Goal: Transaction & Acquisition: Book appointment/travel/reservation

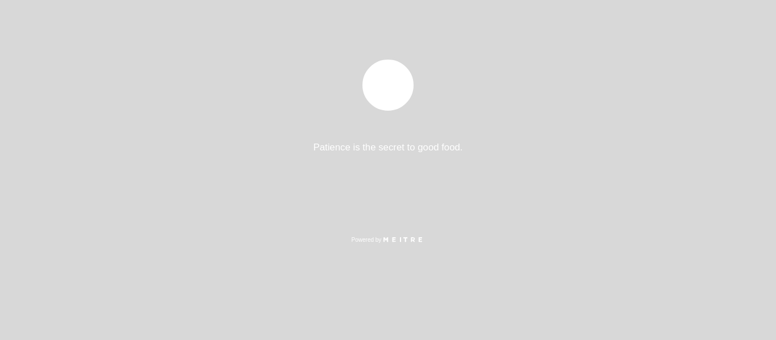
select select "pt"
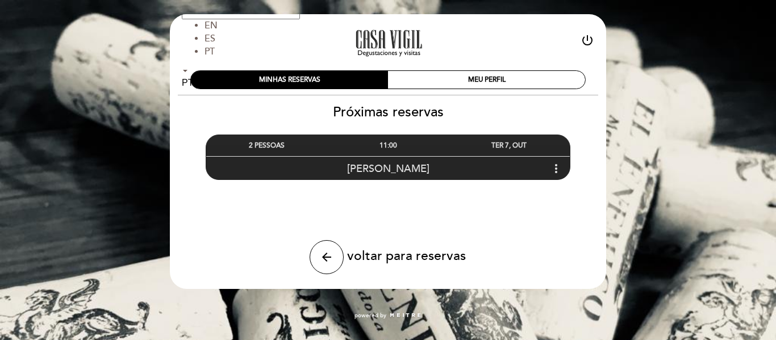
click at [389, 148] on div "11:00" at bounding box center [387, 145] width 121 height 21
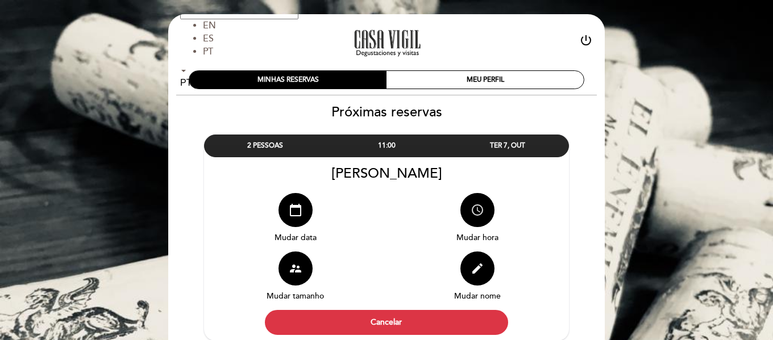
click at [474, 219] on button "access_time" at bounding box center [477, 210] width 34 height 34
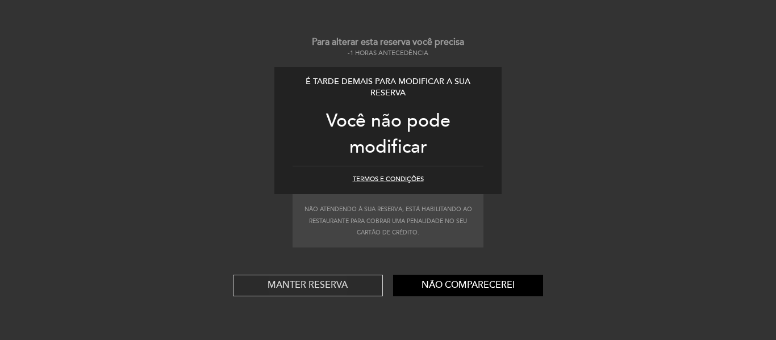
click at [320, 288] on button "Manter reserva" at bounding box center [308, 286] width 150 height 22
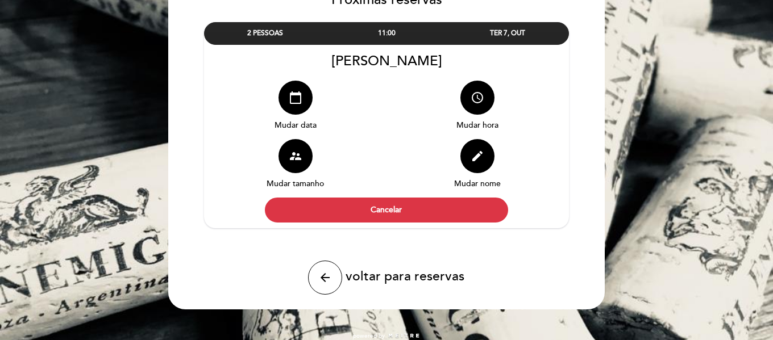
scroll to position [114, 0]
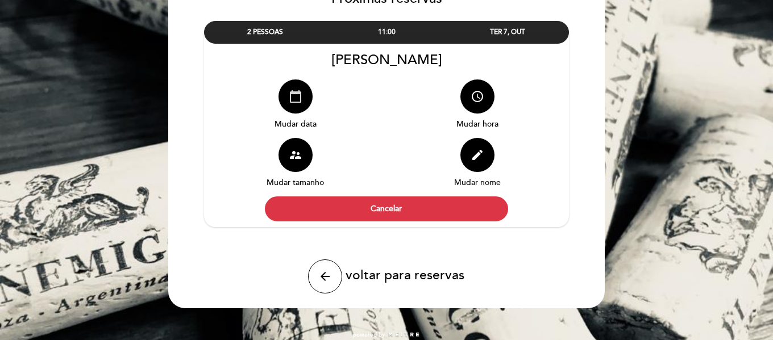
click at [305, 99] on button "calendar_today" at bounding box center [295, 97] width 34 height 34
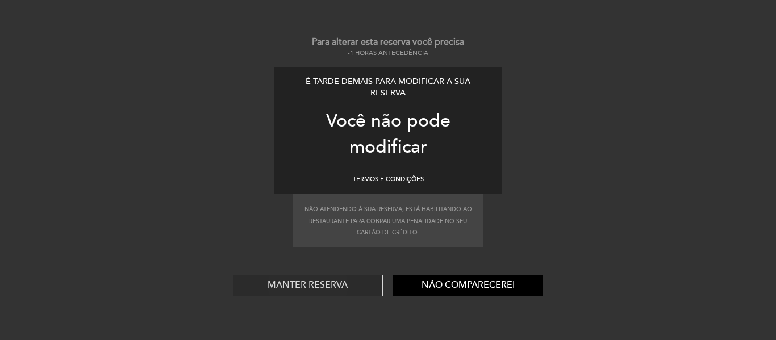
click at [285, 286] on button "Manter reserva" at bounding box center [308, 286] width 150 height 22
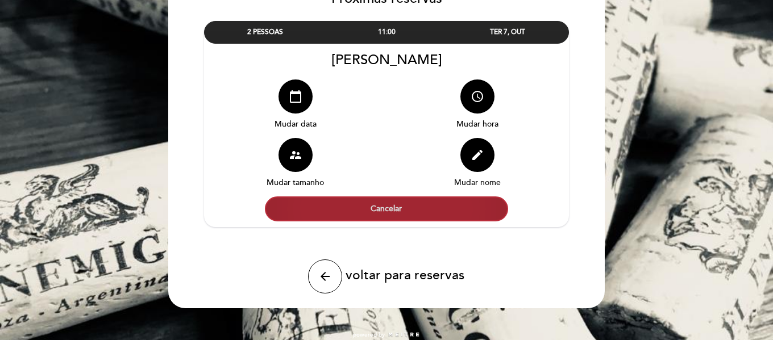
click at [439, 210] on button "Cancelar" at bounding box center [386, 209] width 243 height 25
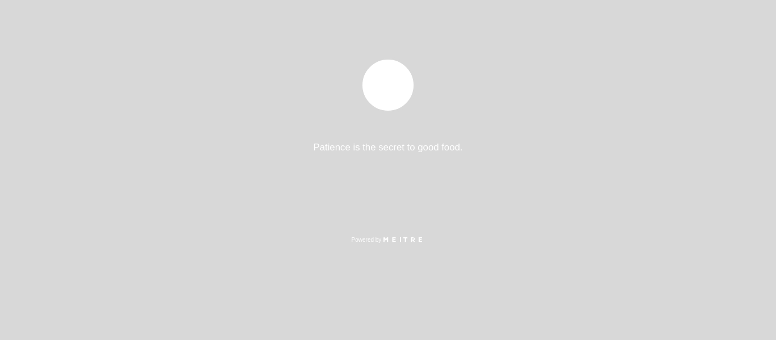
select select "pt"
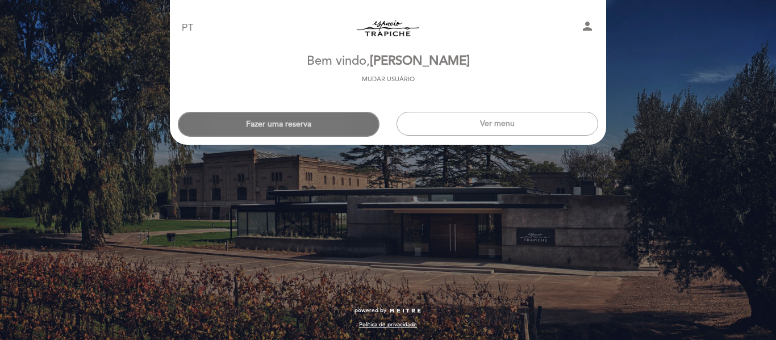
click at [318, 113] on button "Fazer uma reserva" at bounding box center [279, 124] width 202 height 25
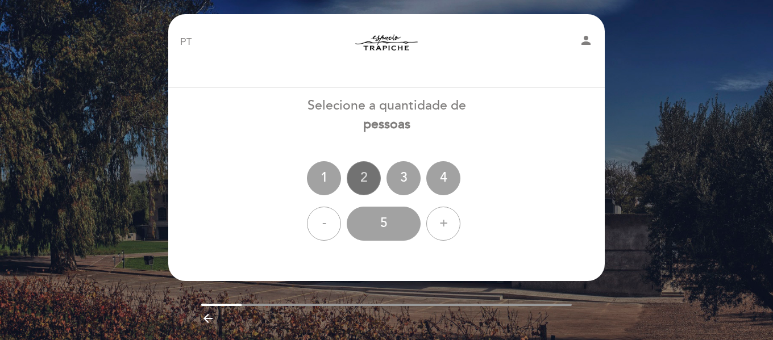
click at [358, 175] on div "2" at bounding box center [364, 178] width 34 height 34
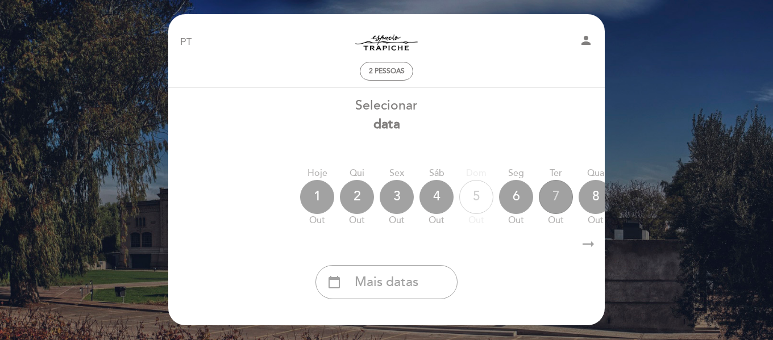
click at [553, 199] on div "7" at bounding box center [556, 197] width 34 height 34
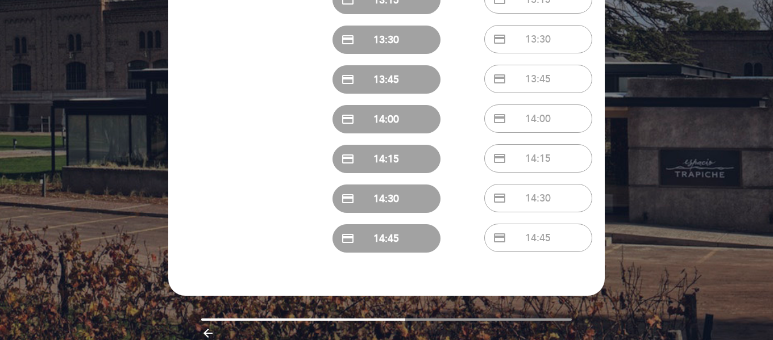
scroll to position [341, 0]
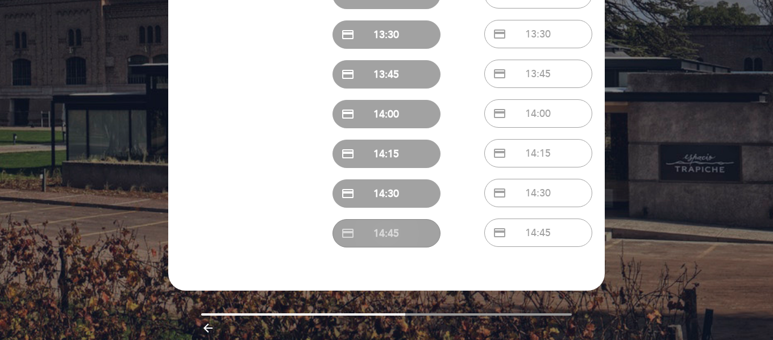
click at [406, 234] on button "credit_card 14:45" at bounding box center [386, 233] width 108 height 28
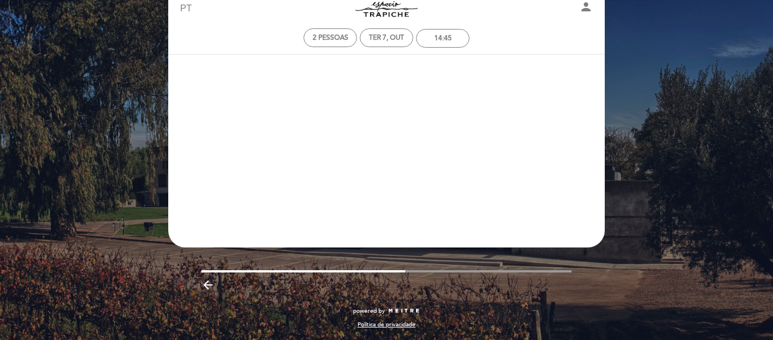
scroll to position [0, 0]
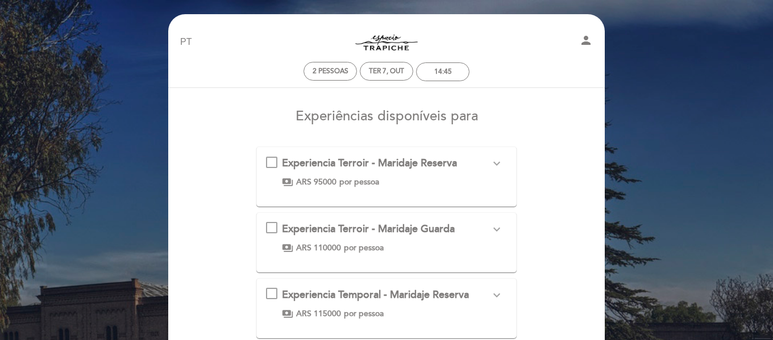
click at [269, 164] on div "Experiencia Terroir - Maridaje Reserva expand_more Un recorrido por nuestros di…" at bounding box center [386, 172] width 241 height 32
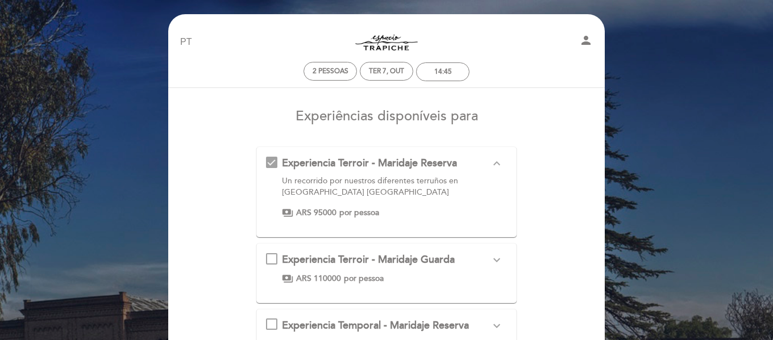
click at [414, 173] on div "Experiencia Terroir - Maridaje Reserva expand_less Un recorrido por nuestros di…" at bounding box center [386, 187] width 241 height 62
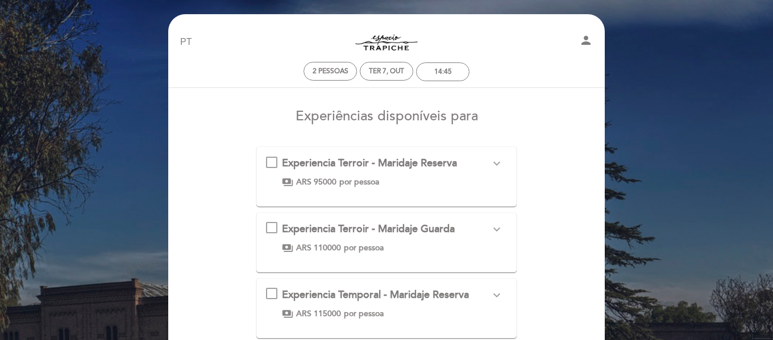
click at [414, 173] on div "Experiencia Terroir - Maridaje Reserva expand_more Un recorrido por nuestros di…" at bounding box center [386, 172] width 241 height 32
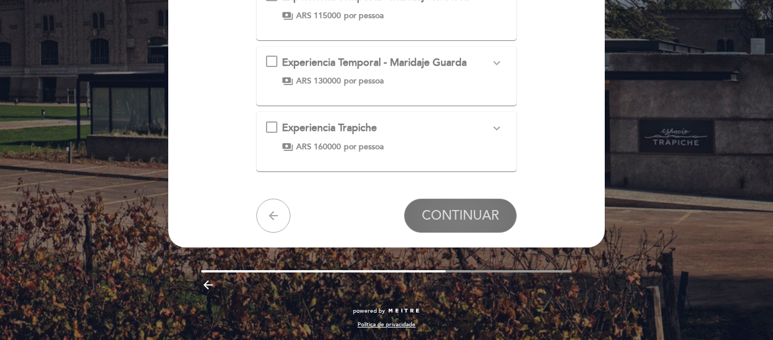
click at [470, 222] on span "CONTINUAR" at bounding box center [460, 216] width 77 height 16
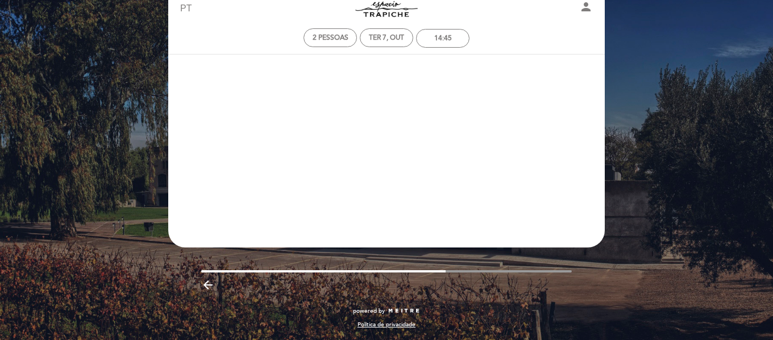
scroll to position [34, 0]
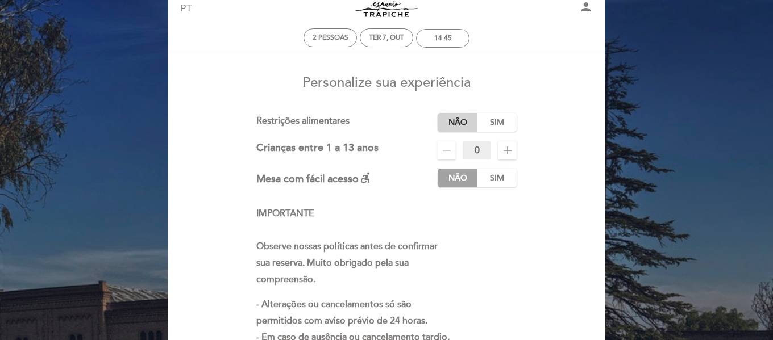
click at [456, 120] on label "Não" at bounding box center [457, 122] width 40 height 19
click at [457, 177] on label "Não" at bounding box center [457, 178] width 40 height 19
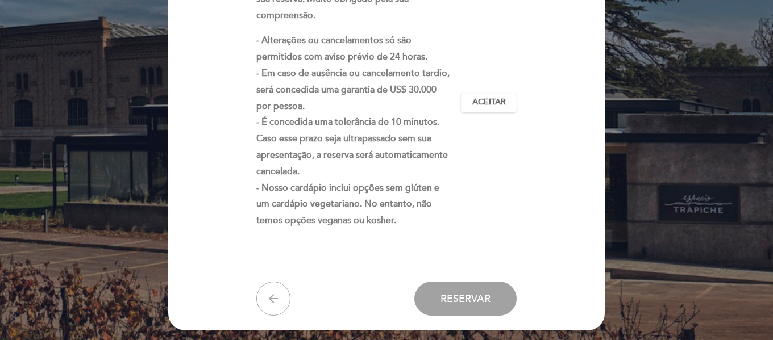
scroll to position [318, 0]
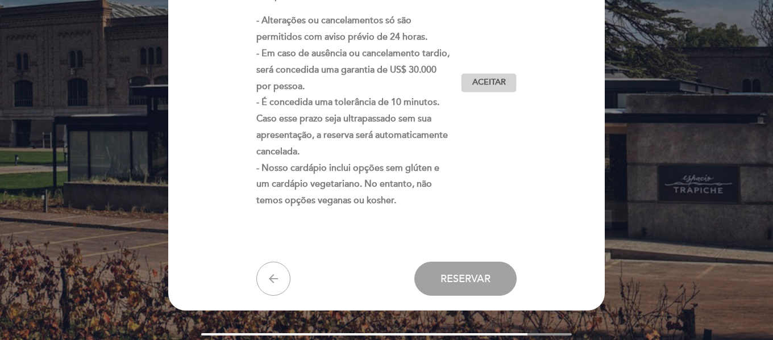
click at [491, 80] on span "Aceitar" at bounding box center [489, 83] width 34 height 12
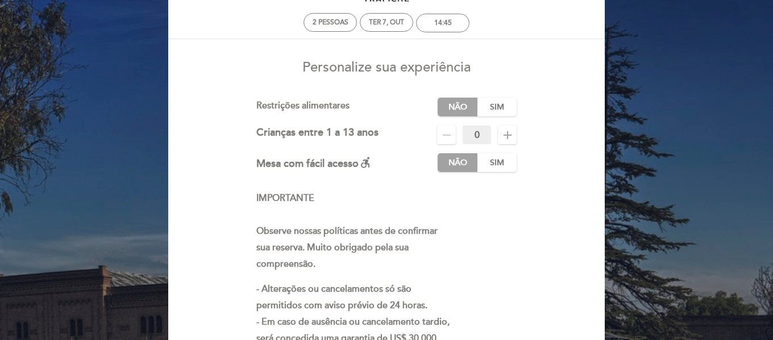
scroll to position [0, 0]
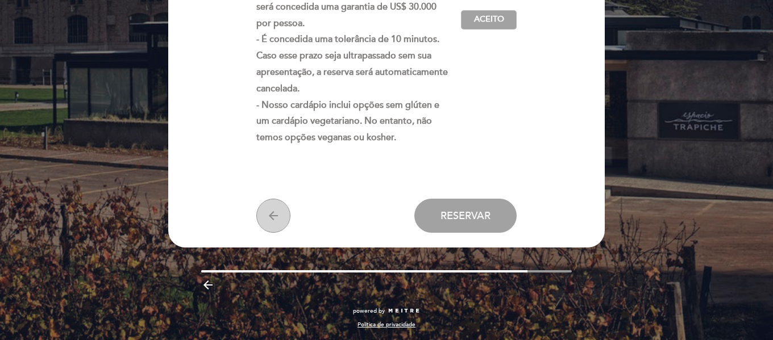
click at [273, 213] on icon "arrow_back" at bounding box center [273, 216] width 14 height 14
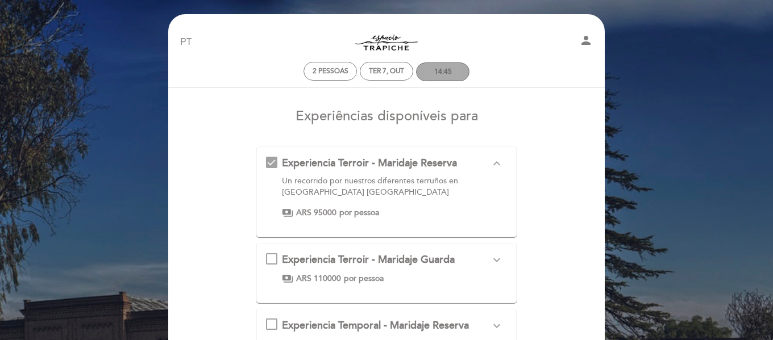
click at [459, 68] on div "14:45" at bounding box center [442, 72] width 52 height 18
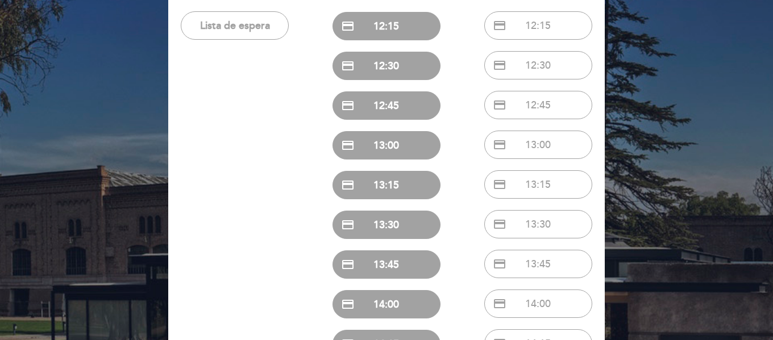
scroll to position [170, 0]
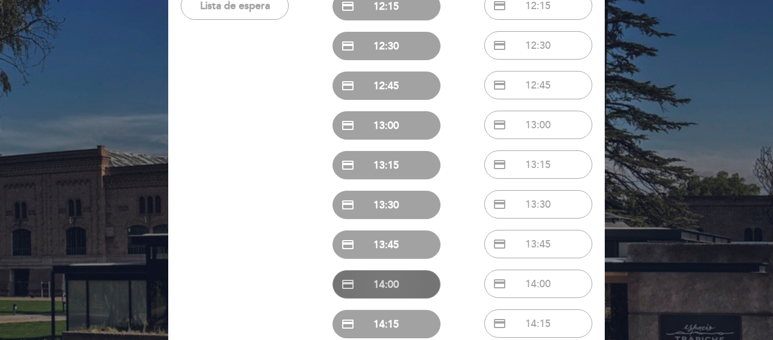
click at [414, 275] on button "credit_card 14:00" at bounding box center [386, 284] width 108 height 28
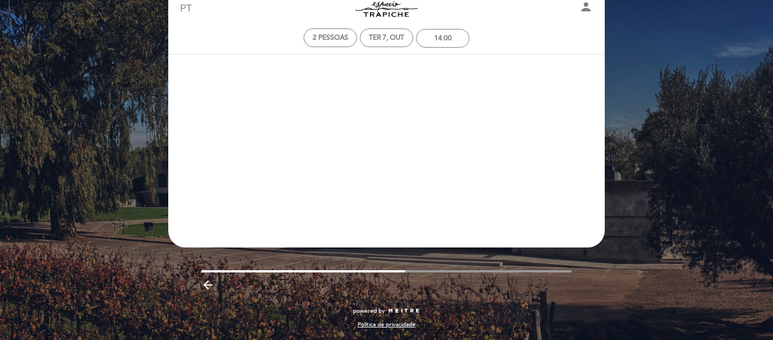
scroll to position [0, 0]
